Goal: Use online tool/utility: Utilize a website feature to perform a specific function

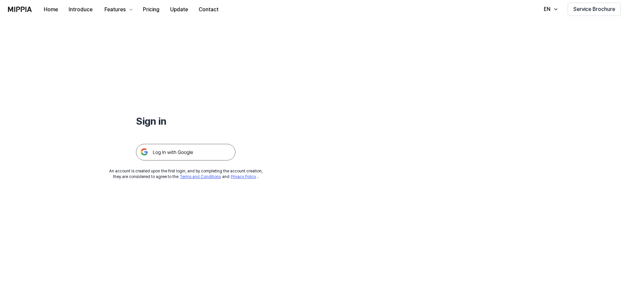
click at [205, 153] on img at bounding box center [186, 152] width 100 height 17
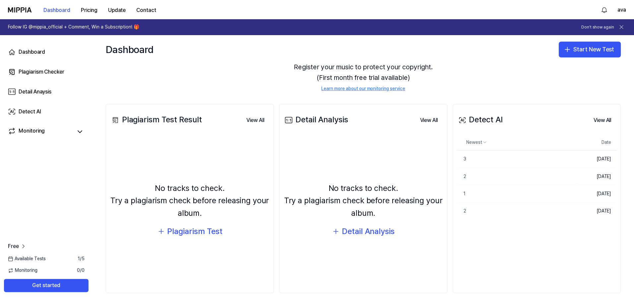
scroll to position [43, 0]
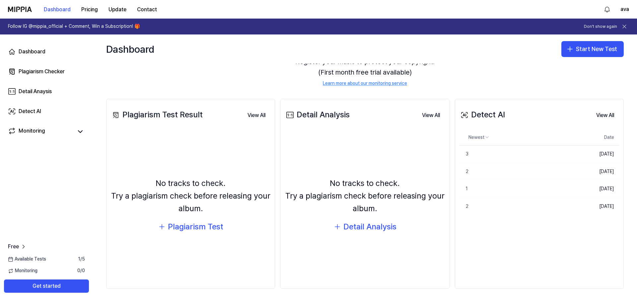
click at [40, 119] on div "Dashboard Plagiarism Checker Detail Anaysis Detect AI Monitoring" at bounding box center [46, 92] width 93 height 114
click at [38, 112] on div "Detect AI" at bounding box center [30, 112] width 23 height 8
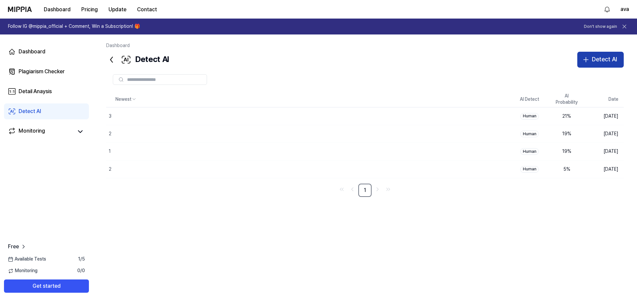
click at [592, 58] on button "Detect AI" at bounding box center [600, 60] width 46 height 16
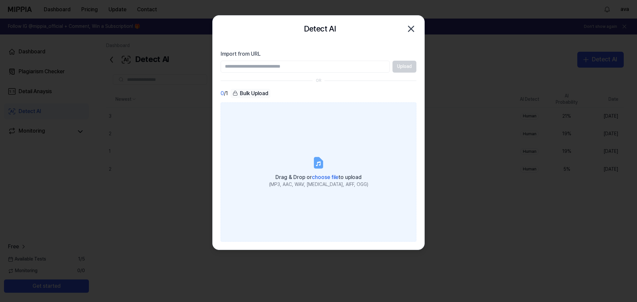
click at [277, 140] on label "Drag & Drop or choose file to upload (MP3, AAC, WAV, [MEDICAL_DATA], AIFF, OGG)" at bounding box center [319, 171] width 196 height 139
click at [0, 0] on input "Drag & Drop or choose file to upload (MP3, AAC, WAV, [MEDICAL_DATA], AIFF, OGG)" at bounding box center [0, 0] width 0 height 0
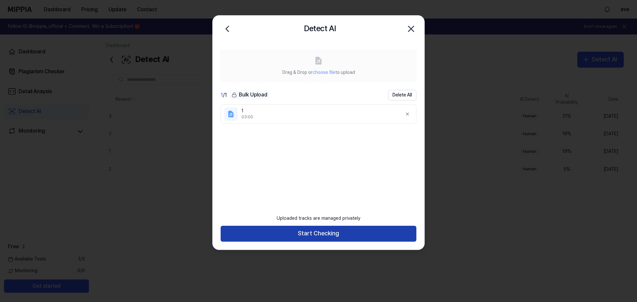
click at [342, 236] on button "Start Checking" at bounding box center [319, 234] width 196 height 16
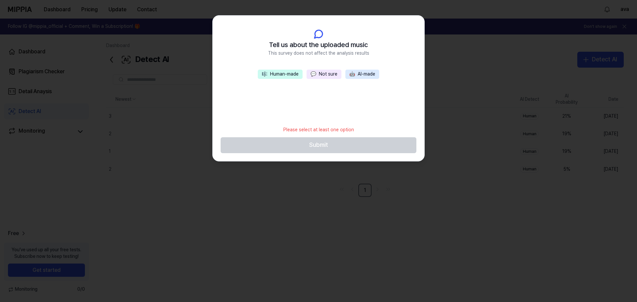
click at [331, 75] on button "💬 Not sure" at bounding box center [324, 74] width 35 height 9
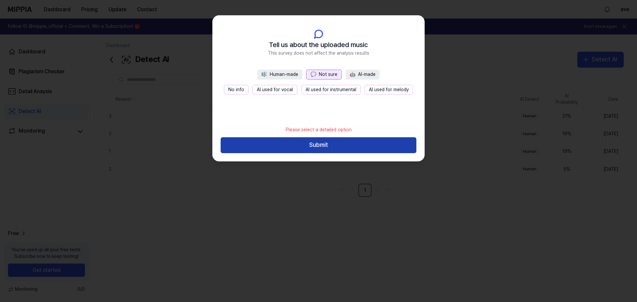
click at [329, 140] on button "Submit" at bounding box center [319, 145] width 196 height 16
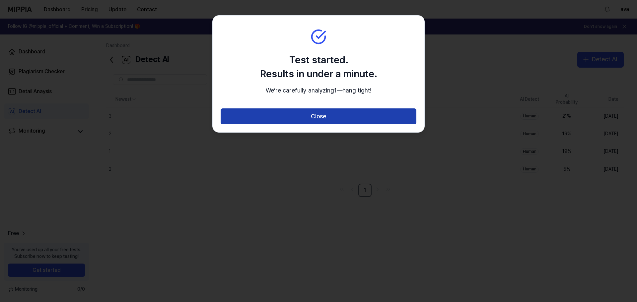
click at [315, 124] on button "Close" at bounding box center [319, 117] width 196 height 16
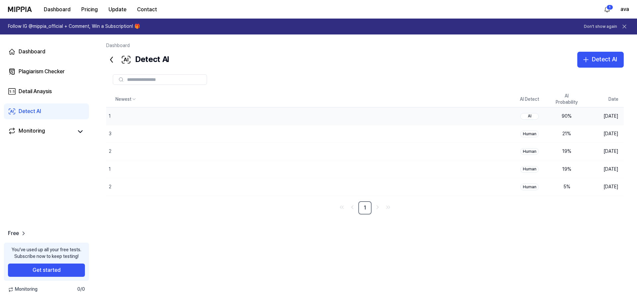
click at [562, 115] on div "90 %" at bounding box center [567, 116] width 27 height 7
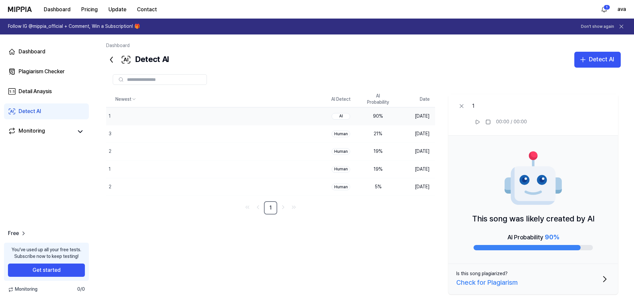
scroll to position [8, 0]
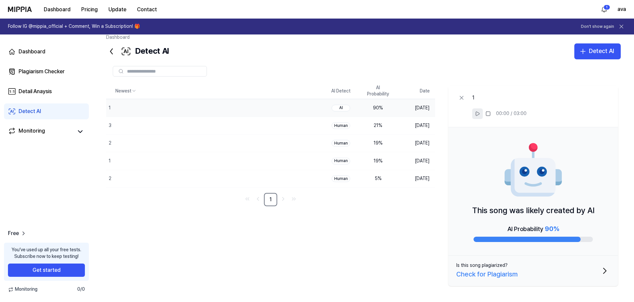
click at [479, 116] on icon at bounding box center [477, 113] width 5 height 5
click at [462, 98] on icon at bounding box center [461, 97] width 3 height 3
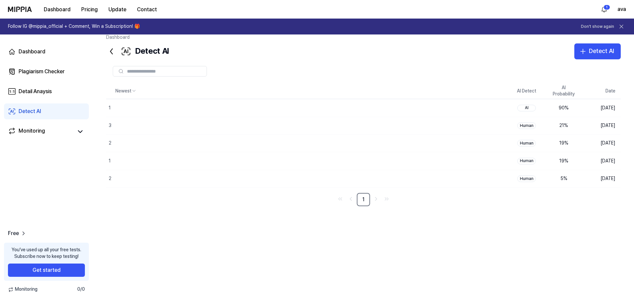
scroll to position [0, 0]
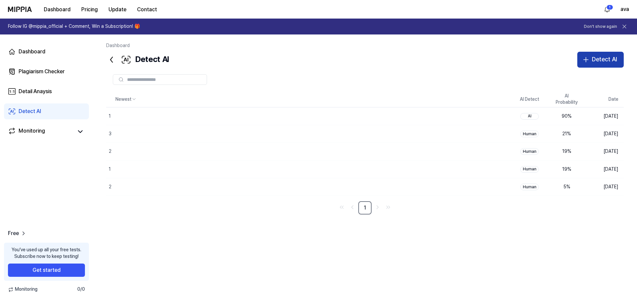
click at [584, 66] on button "Detect AI" at bounding box center [600, 60] width 46 height 16
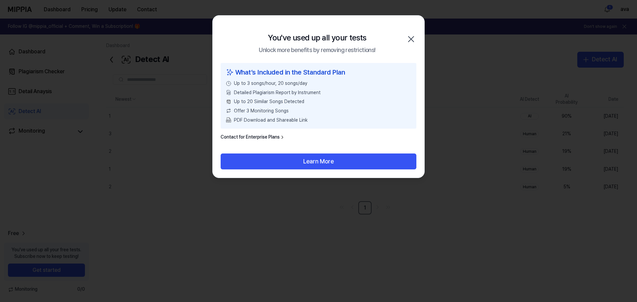
drag, startPoint x: 277, startPoint y: 162, endPoint x: 260, endPoint y: 217, distance: 57.5
click at [261, 236] on body "Dashboard Pricing Update Contact 1 ava Follow IG @mippia_official + Comment, Wi…" at bounding box center [318, 151] width 637 height 302
click at [415, 37] on icon "button" at bounding box center [411, 39] width 11 height 11
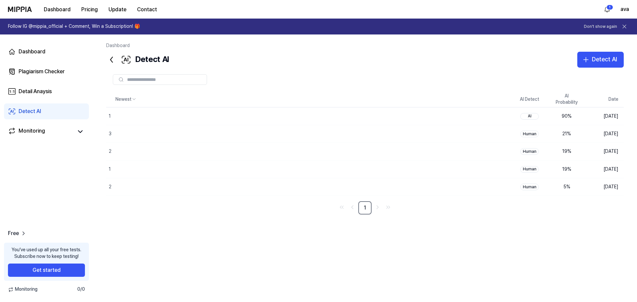
click at [604, 51] on div "Dashboard" at bounding box center [365, 46] width 518 height 9
click at [604, 56] on div "Detect AI" at bounding box center [604, 60] width 25 height 10
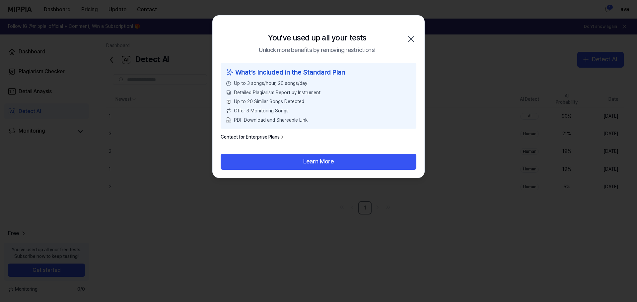
click at [410, 40] on icon "button" at bounding box center [411, 39] width 5 height 5
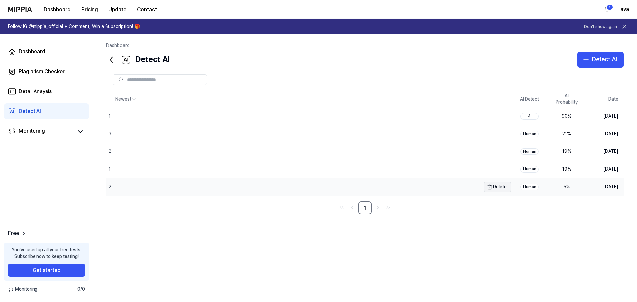
click at [498, 187] on button "Delete" at bounding box center [497, 187] width 27 height 11
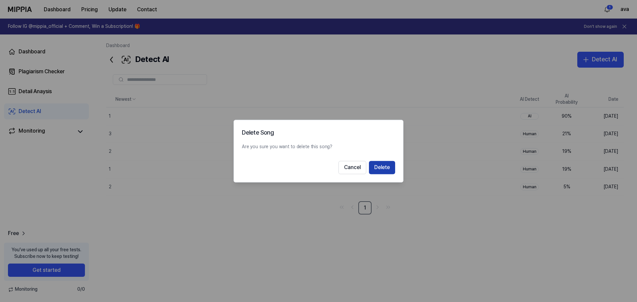
click at [370, 165] on button "Delete" at bounding box center [382, 167] width 26 height 13
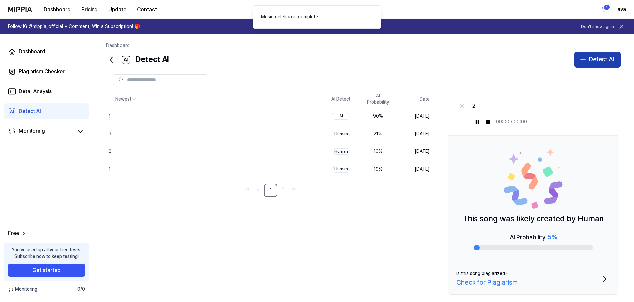
click at [610, 59] on div "Detect AI" at bounding box center [601, 60] width 25 height 10
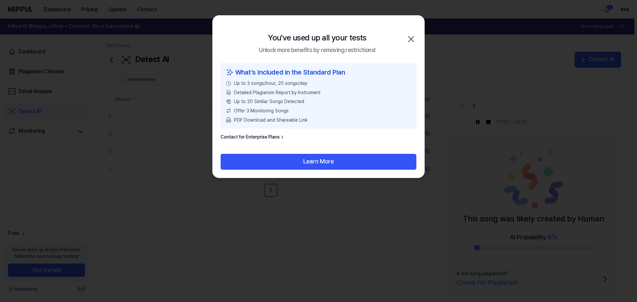
click at [408, 43] on icon "button" at bounding box center [411, 39] width 11 height 11
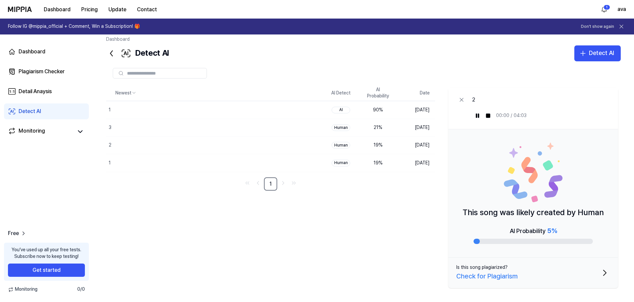
scroll to position [8, 0]
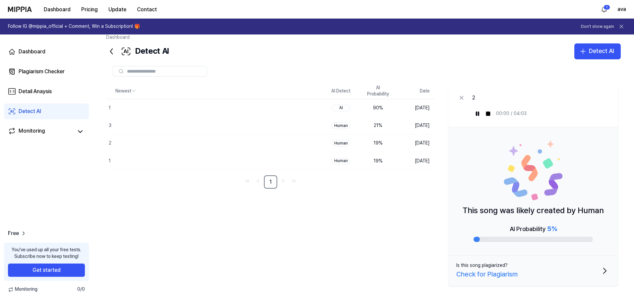
click at [354, 226] on div "Newest AI Detect AI Probability Date 1 Delete AI 90 % [DATE] 3 Delete Human 21 …" at bounding box center [363, 186] width 515 height 206
